Goal: Task Accomplishment & Management: Manage account settings

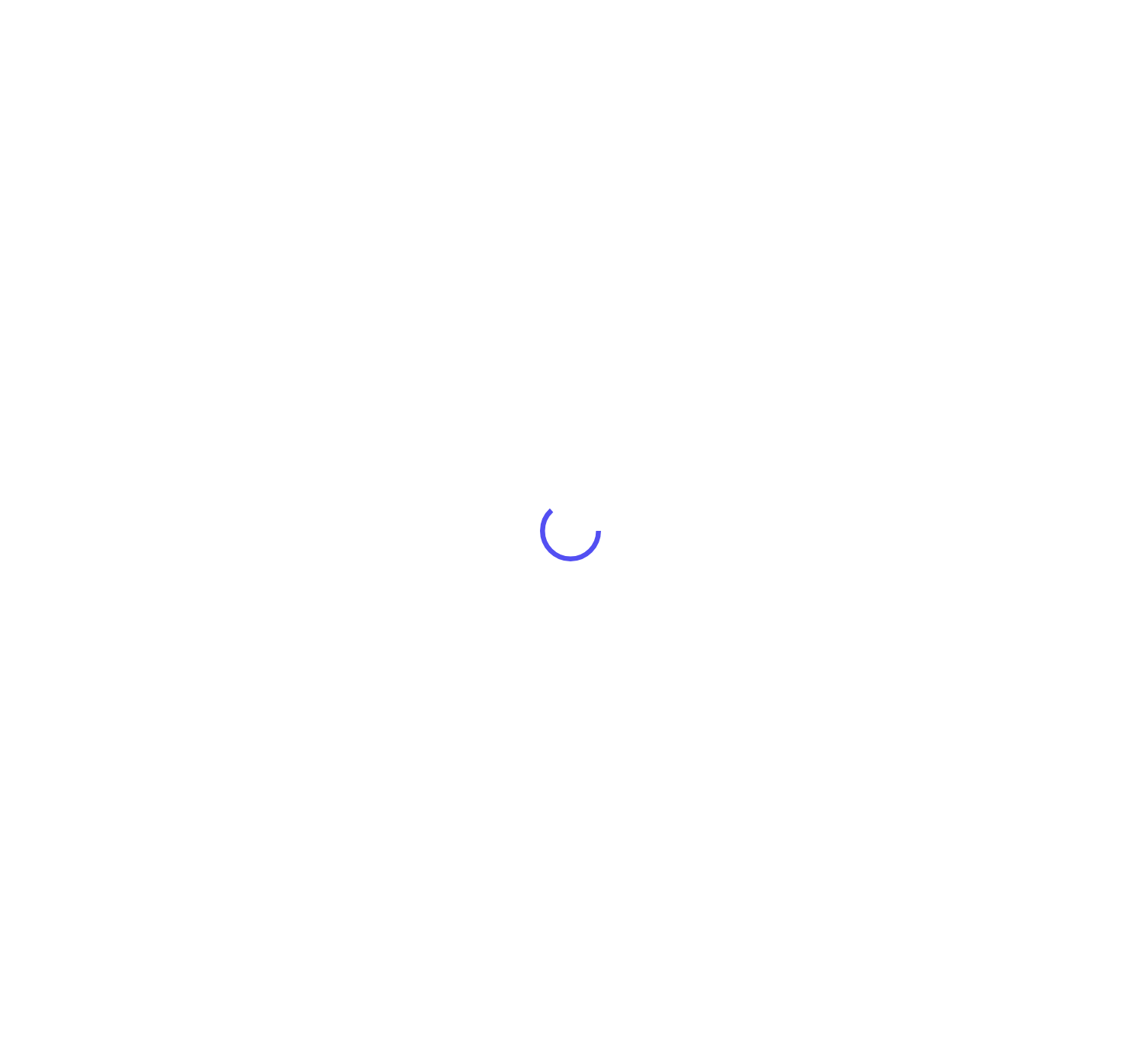
click at [629, 537] on div at bounding box center [570, 532] width 1141 height 1064
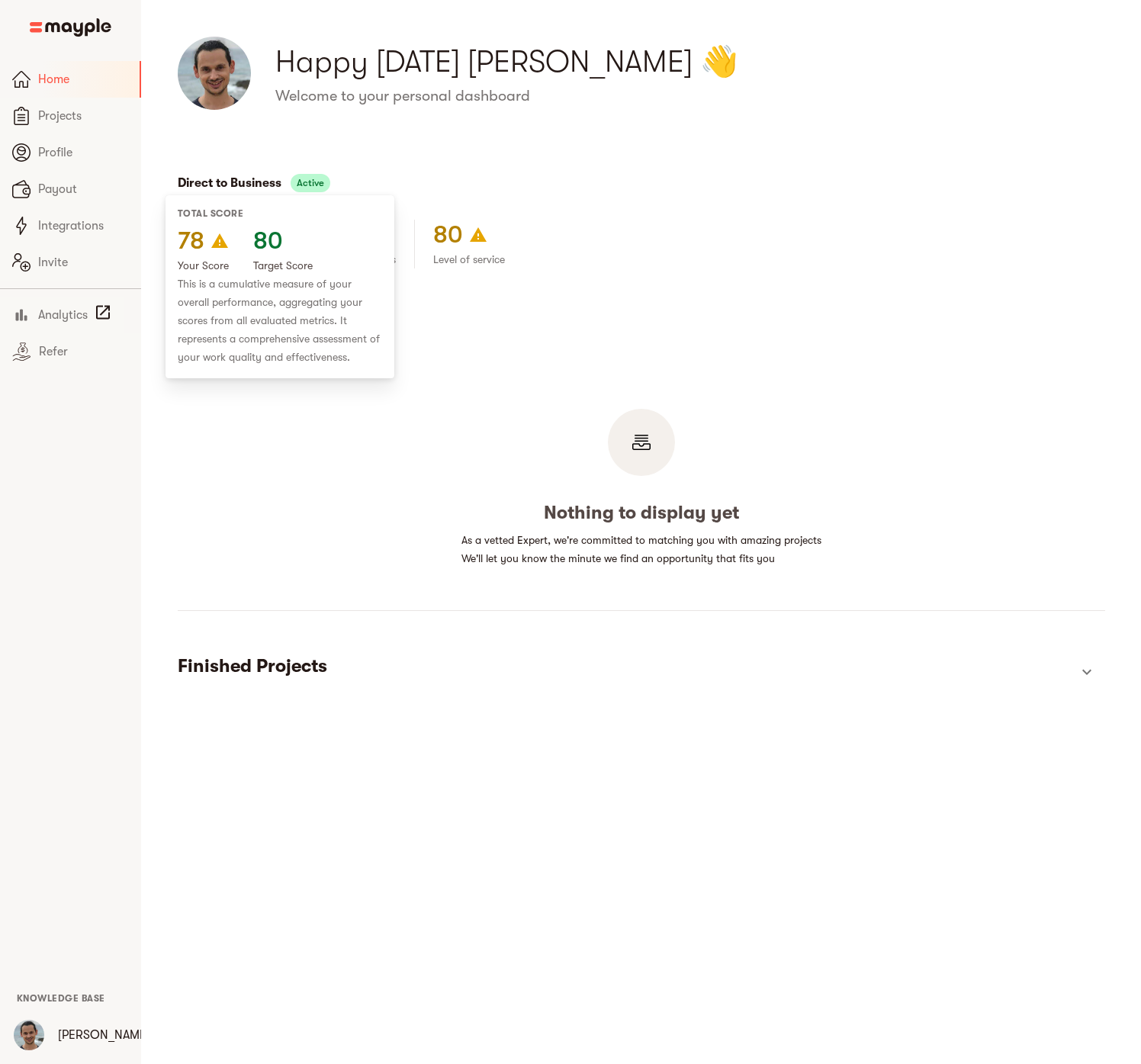
click at [191, 243] on h4 "78" at bounding box center [191, 241] width 27 height 31
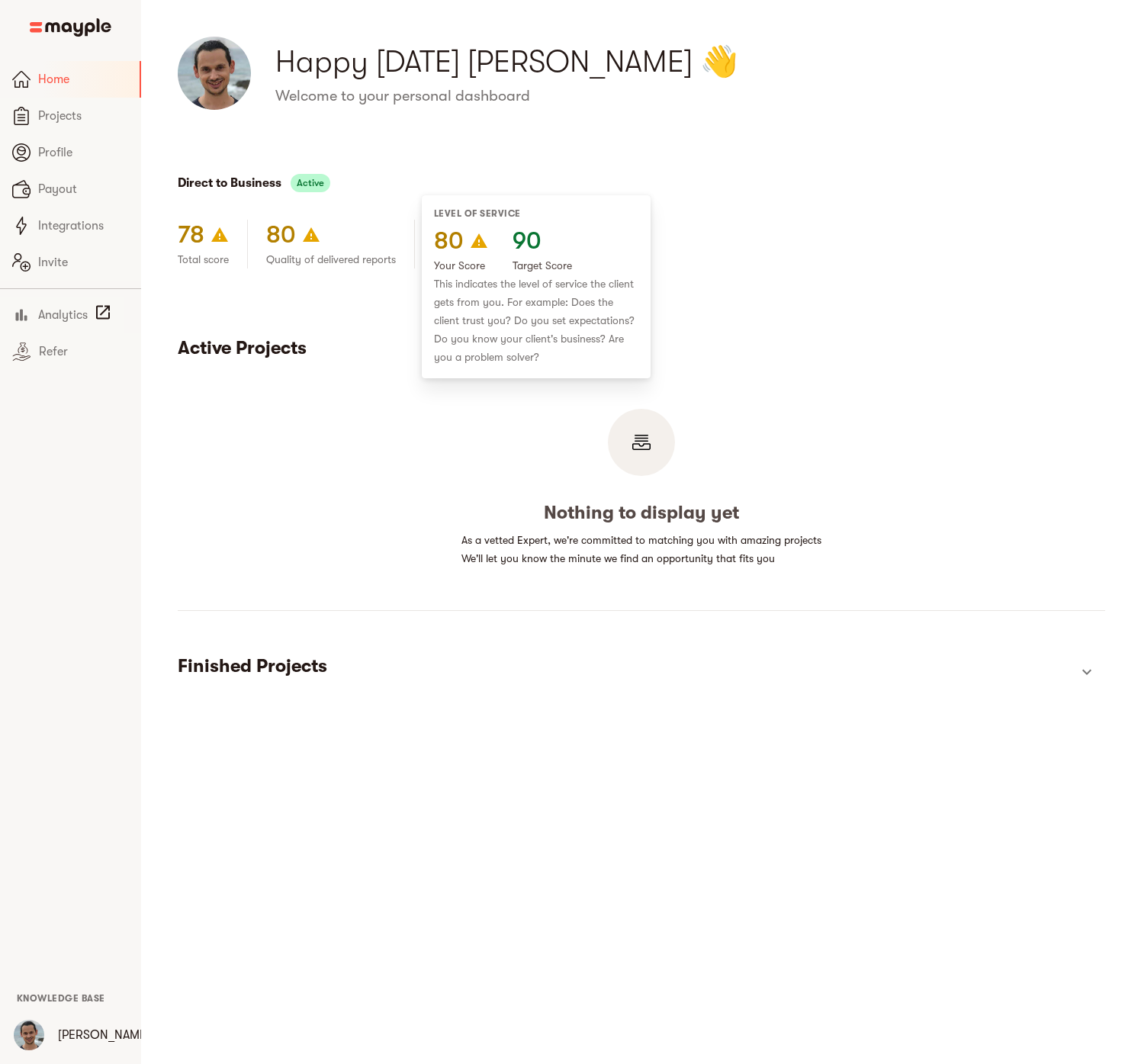
scroll to position [18, 0]
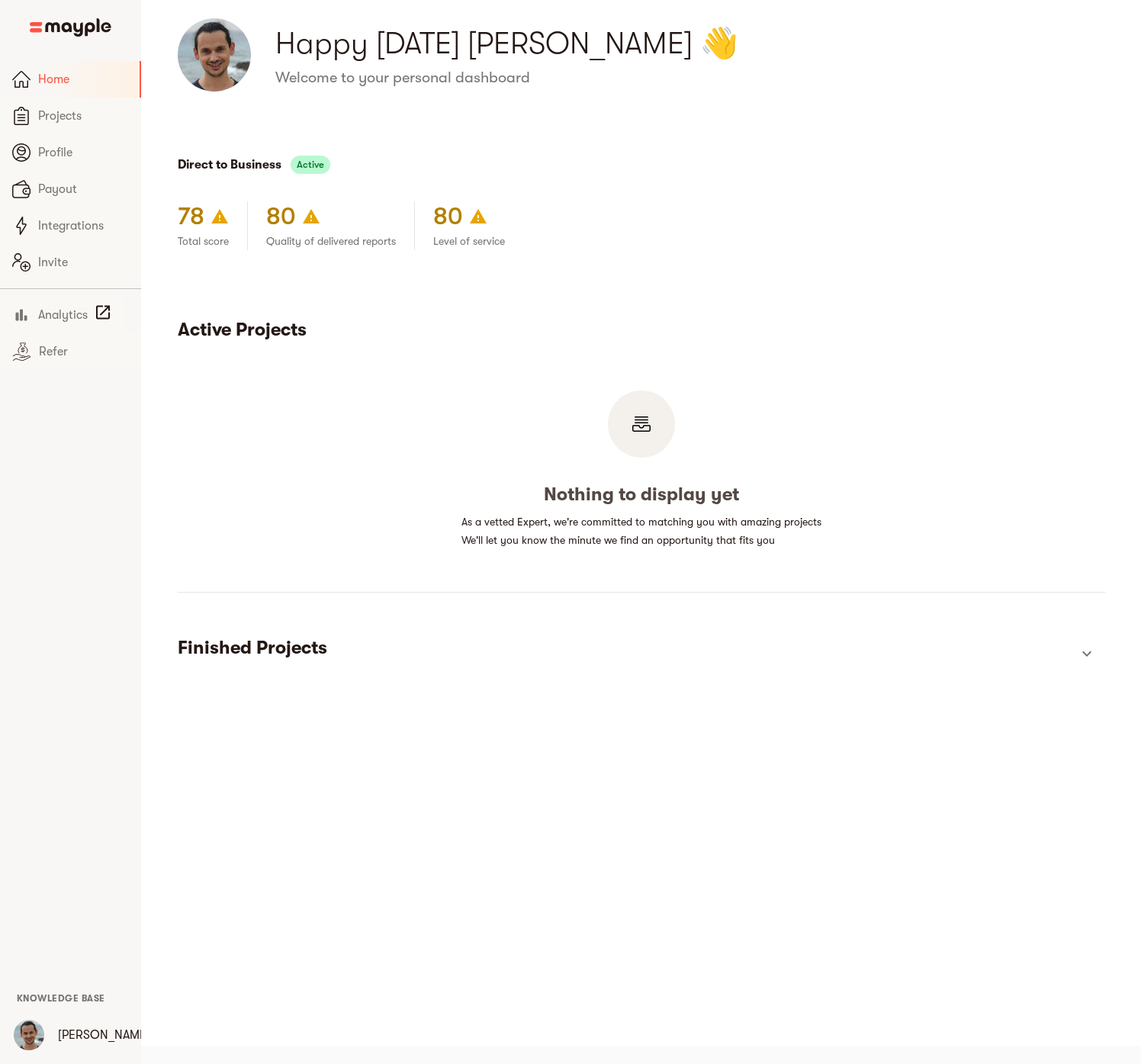
click at [1091, 655] on icon "show more" at bounding box center [1086, 653] width 18 height 18
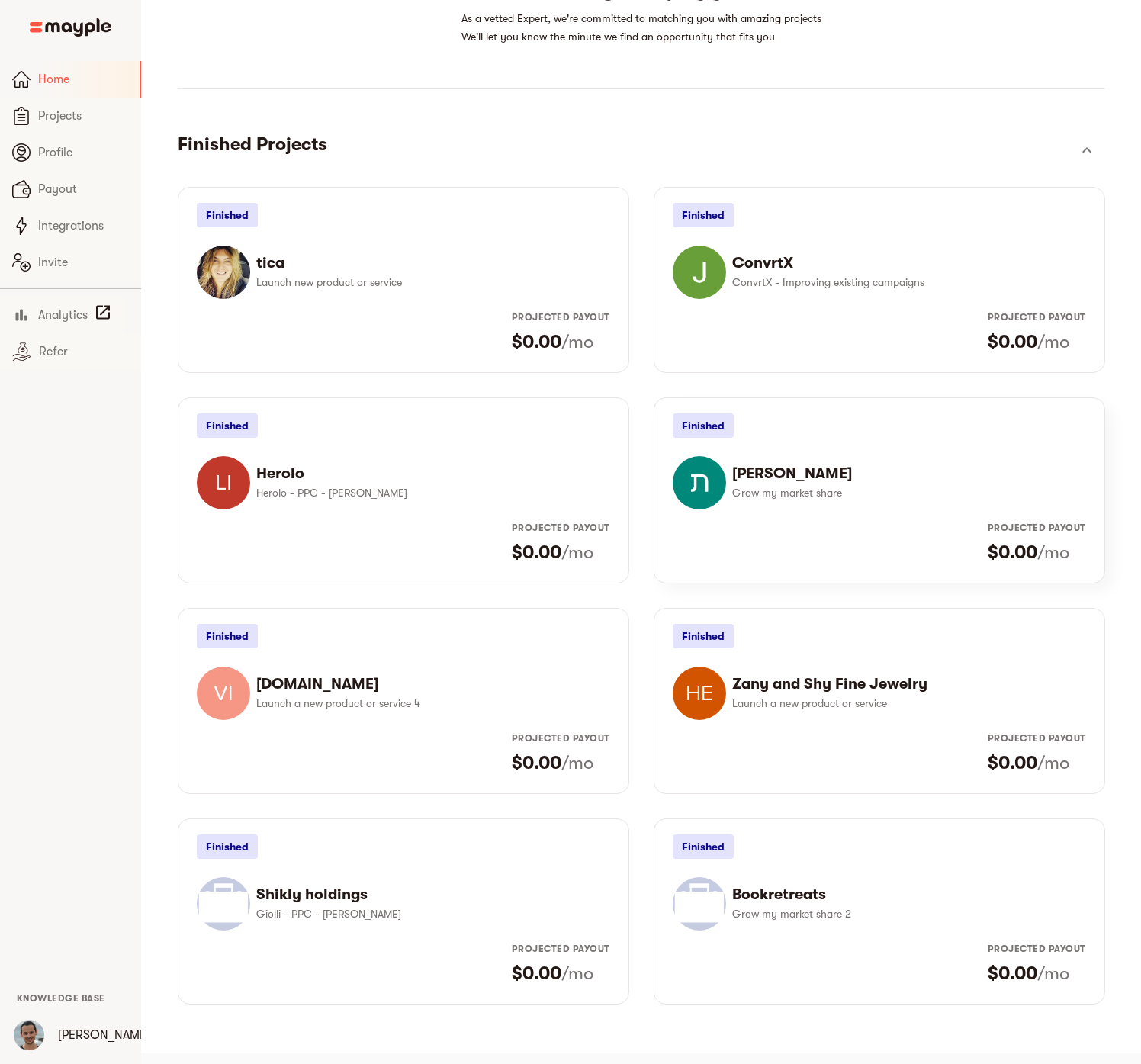
scroll to position [529, 0]
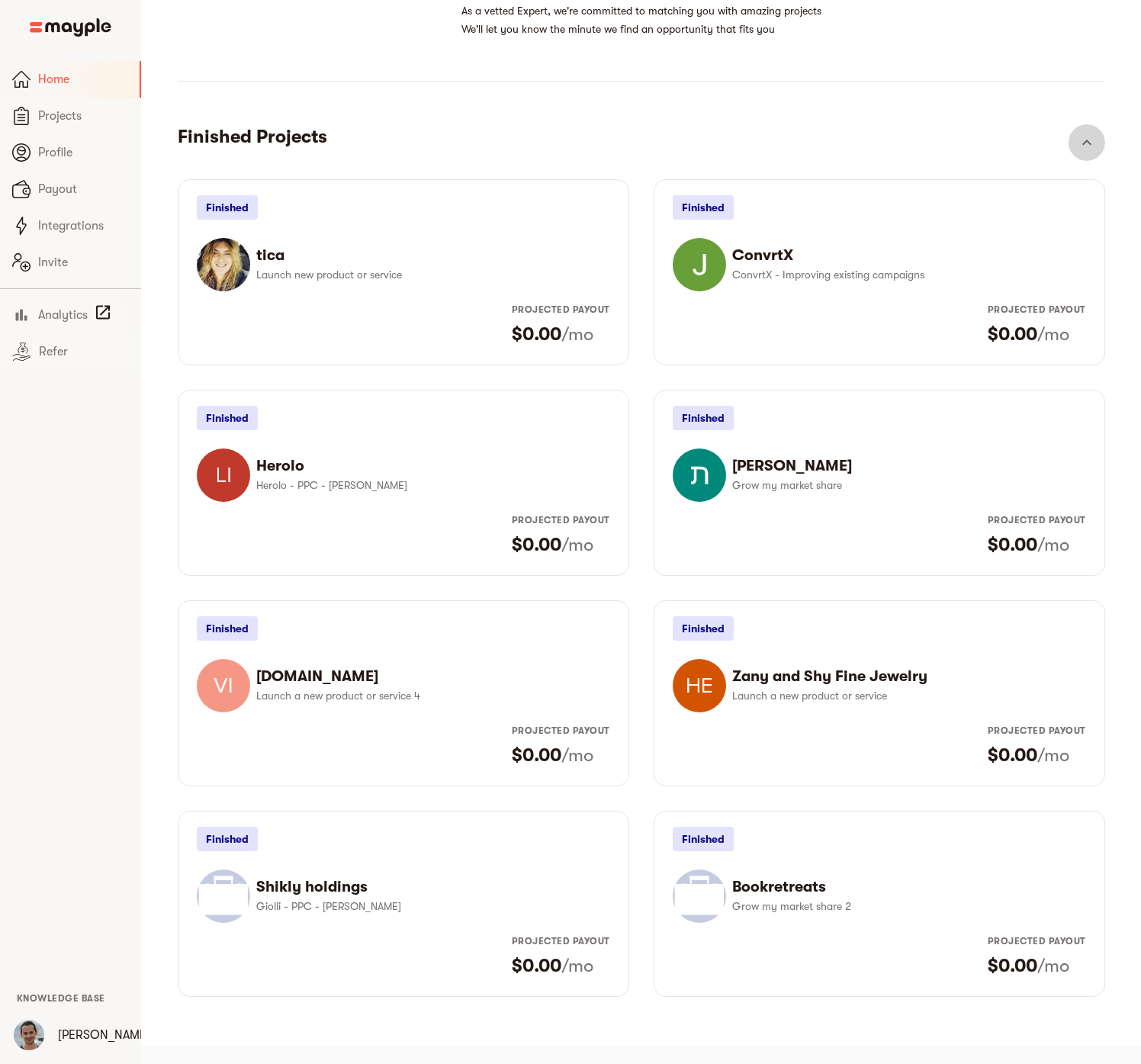
click at [1086, 145] on icon "show more" at bounding box center [1086, 142] width 18 height 18
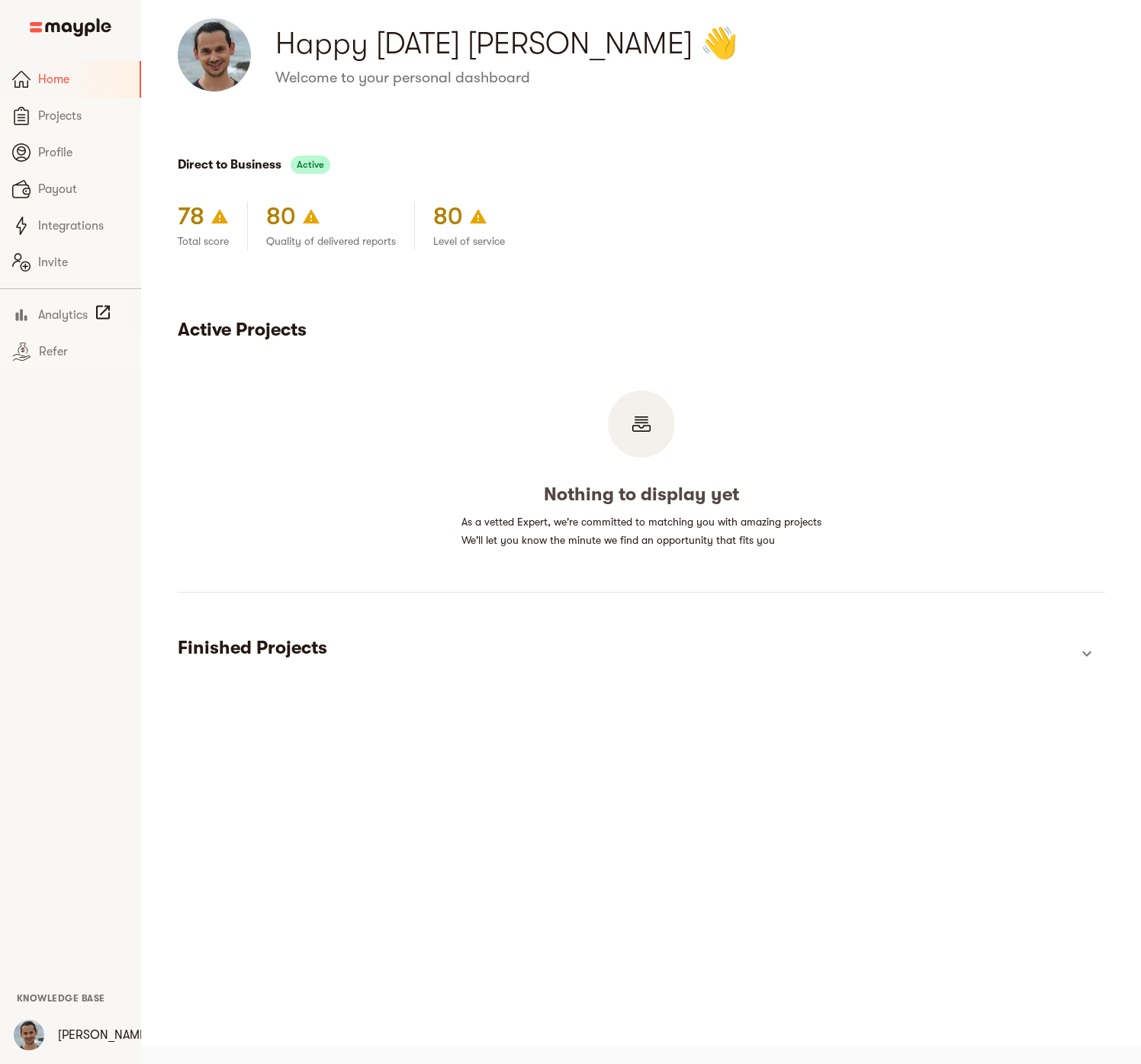
scroll to position [18, 0]
click at [92, 110] on span "Projects" at bounding box center [83, 115] width 91 height 18
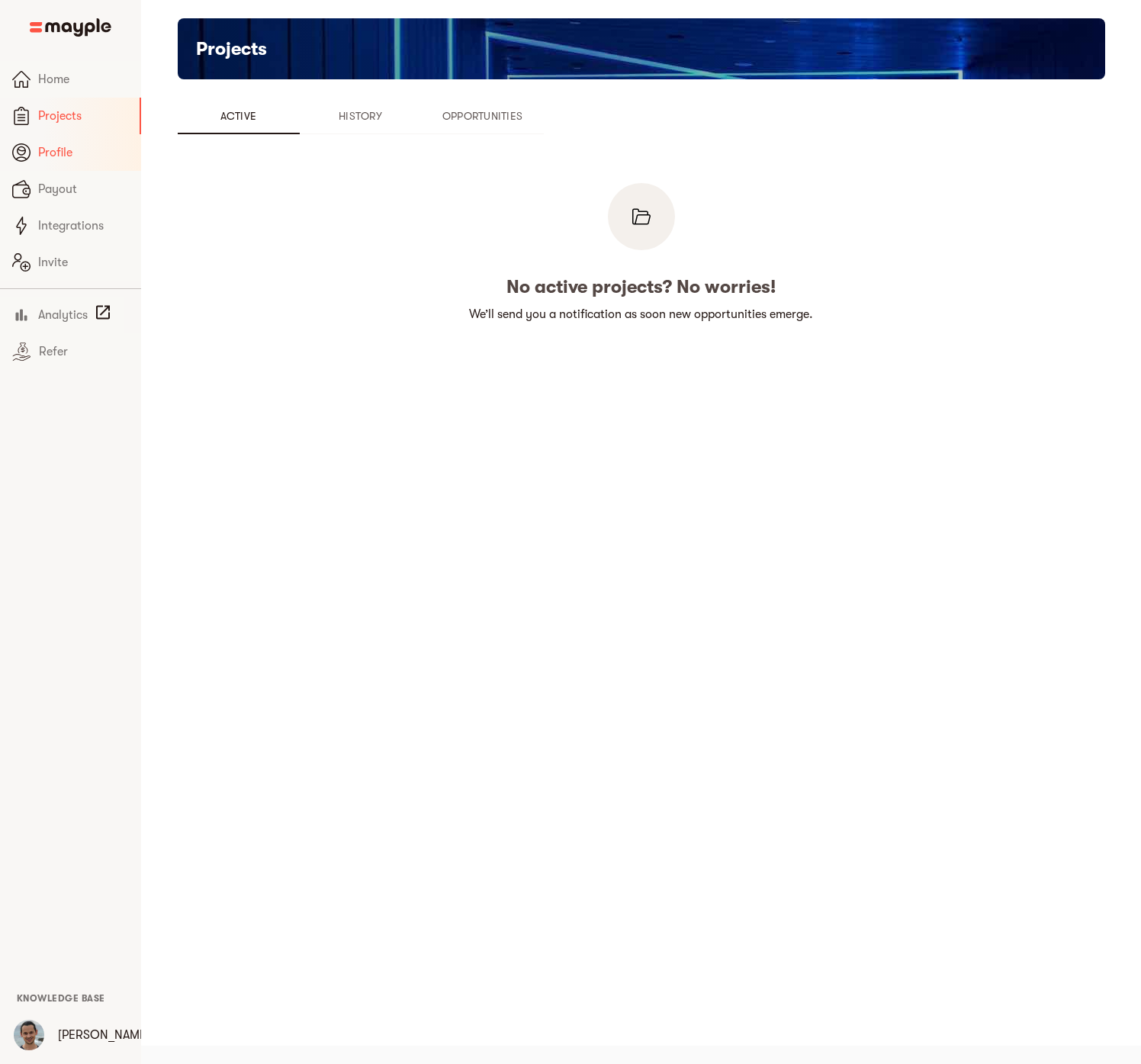
click at [74, 144] on span "Profile" at bounding box center [83, 152] width 91 height 18
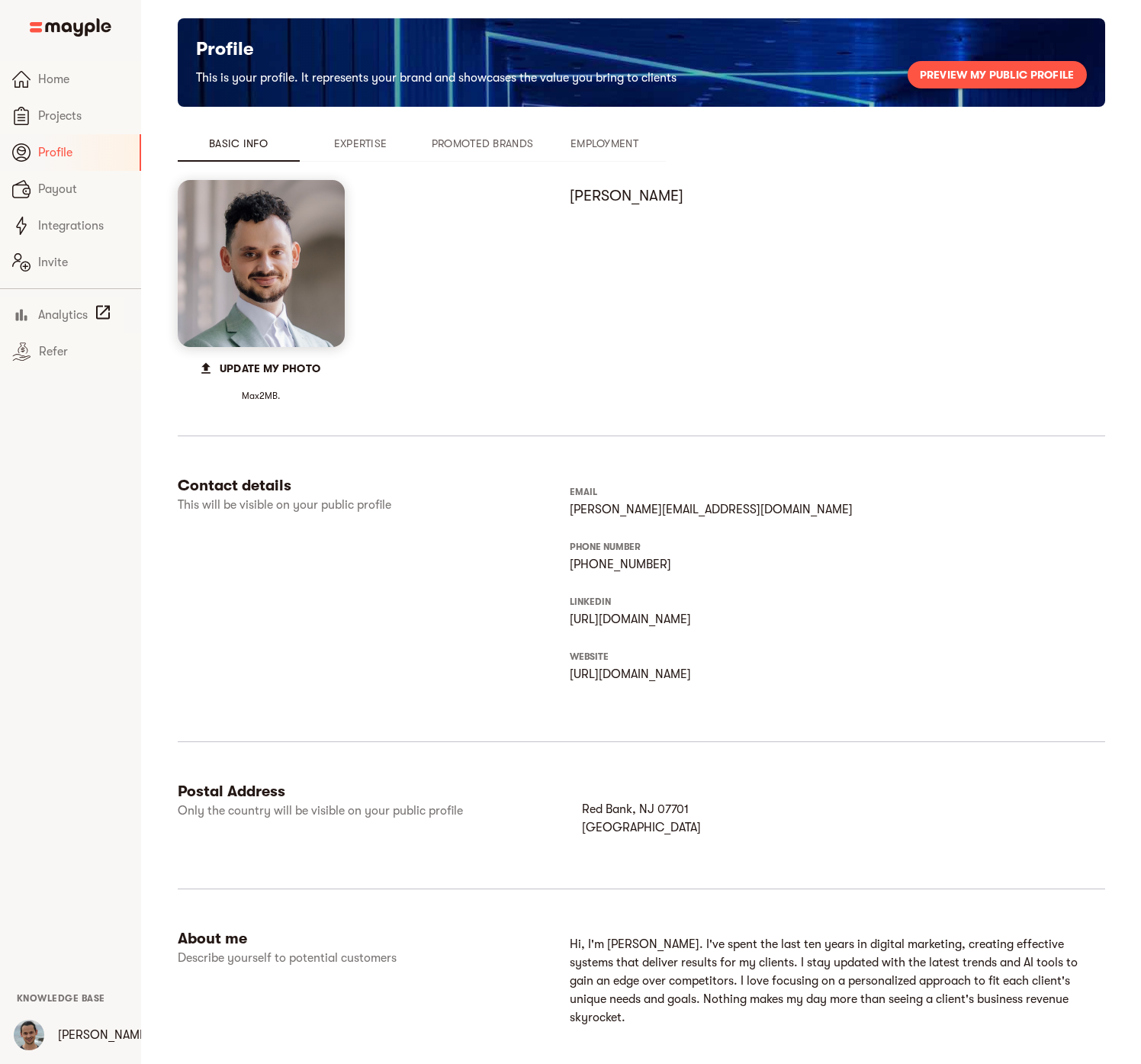
scroll to position [276, 0]
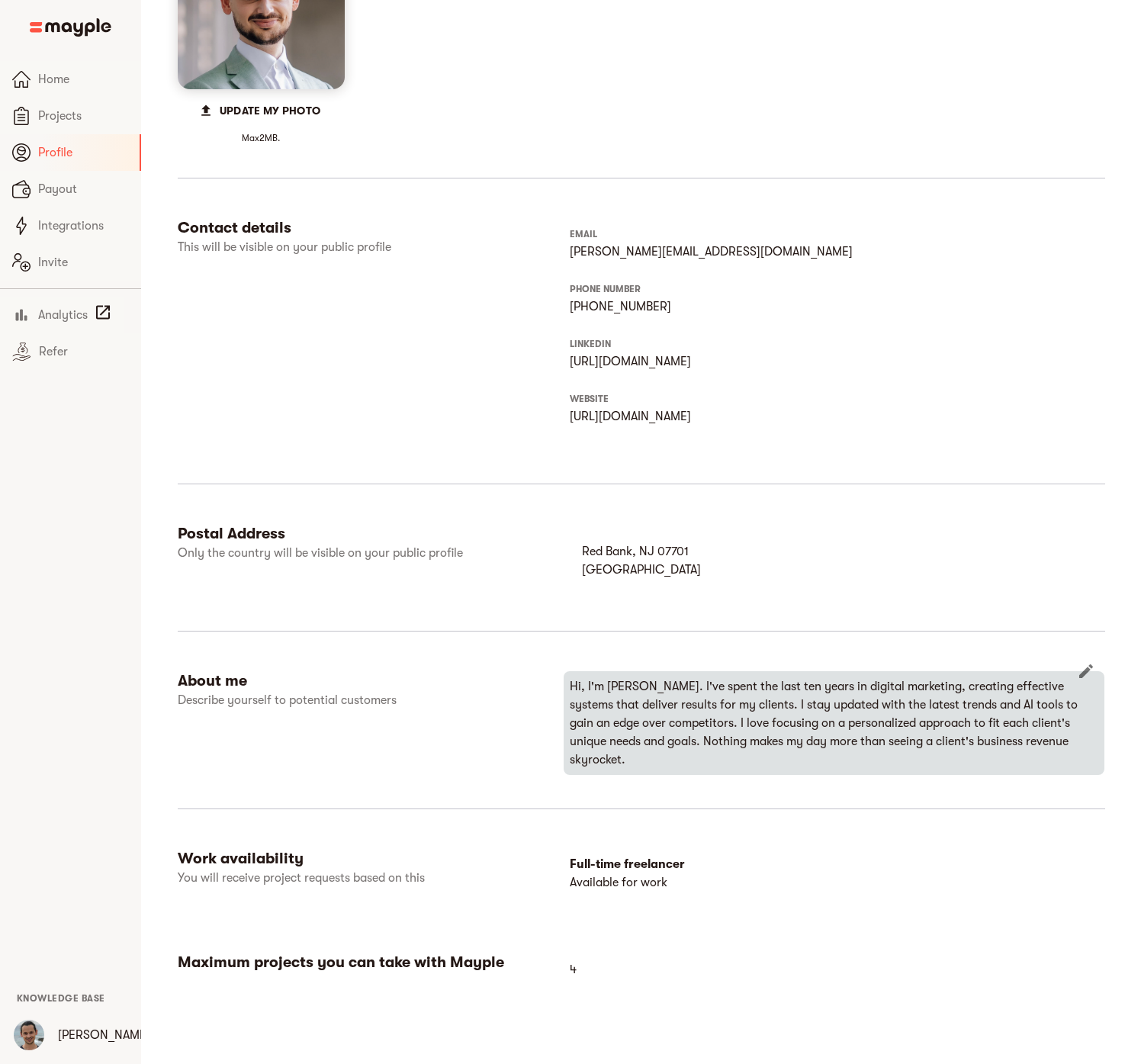
click at [884, 714] on p "Hi, I'm [PERSON_NAME]. I've spent the last ten years in digital marketing, crea…" at bounding box center [833, 722] width 528 height 91
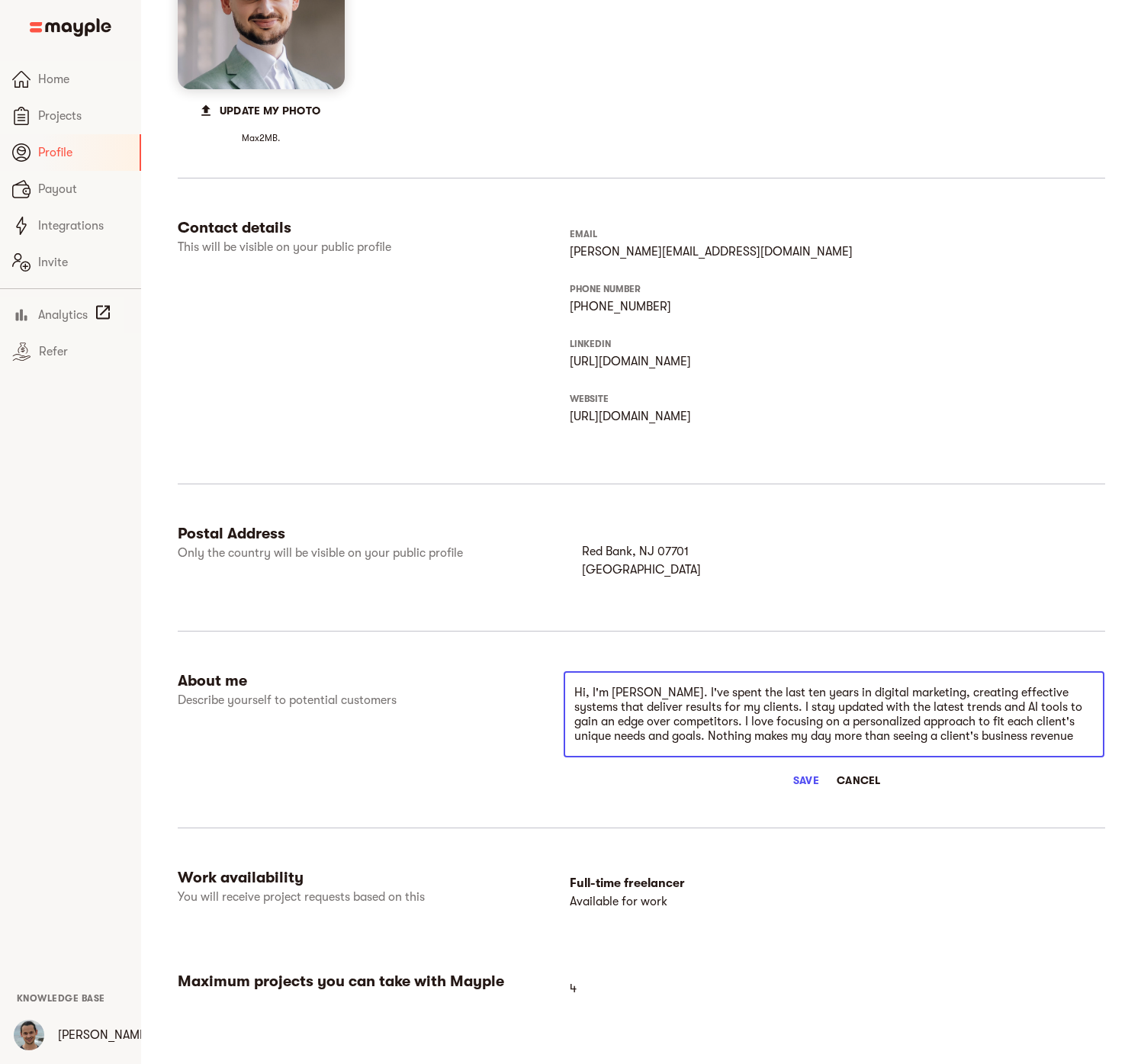
click at [883, 714] on textarea "Hi, I'm [PERSON_NAME]. I've spent the last ten years in digital marketing, crea…" at bounding box center [834, 714] width 520 height 58
click at [870, 781] on span "Cancel" at bounding box center [859, 779] width 44 height 18
